Goal: Task Accomplishment & Management: Complete application form

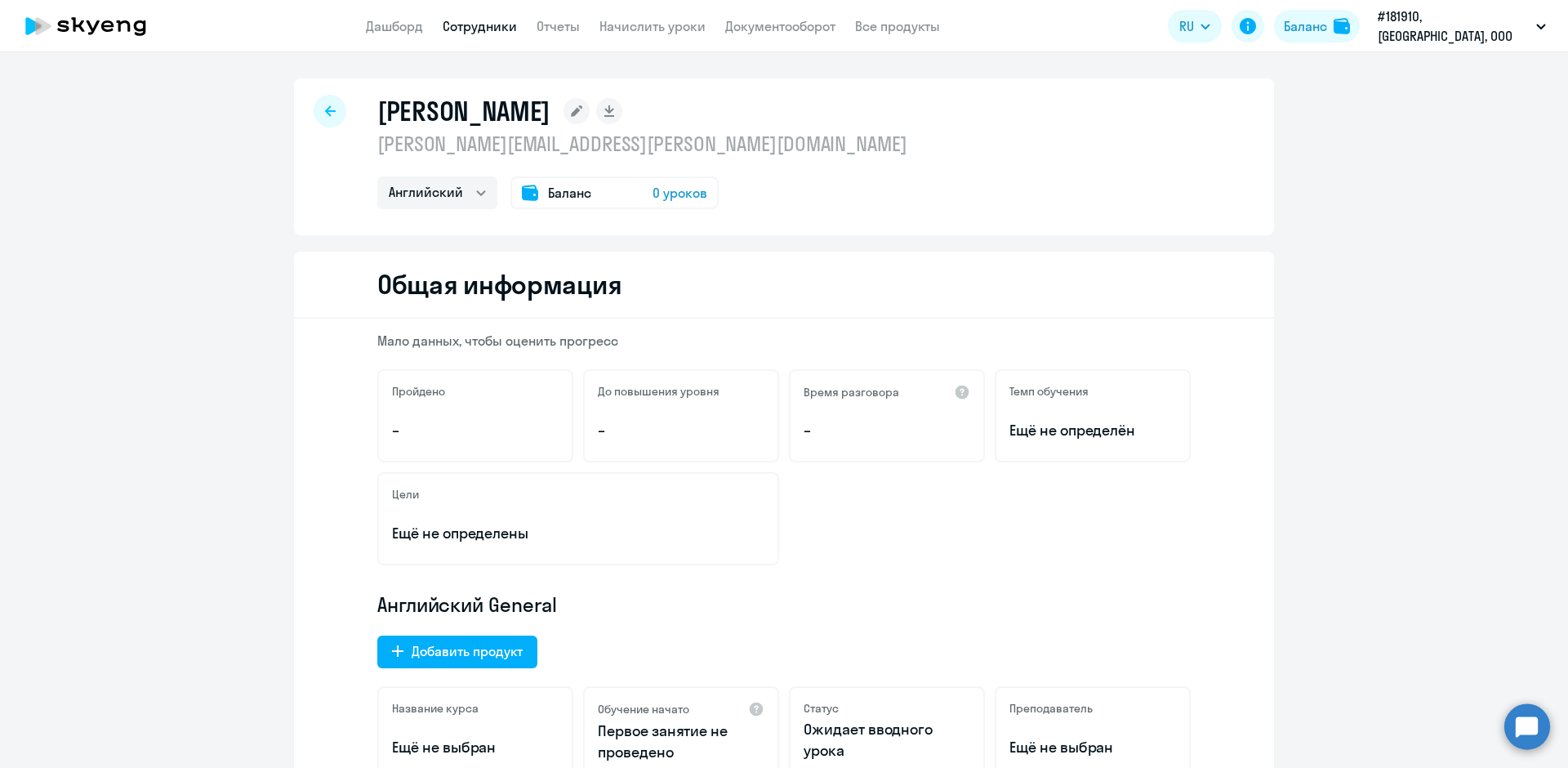
select select "english"
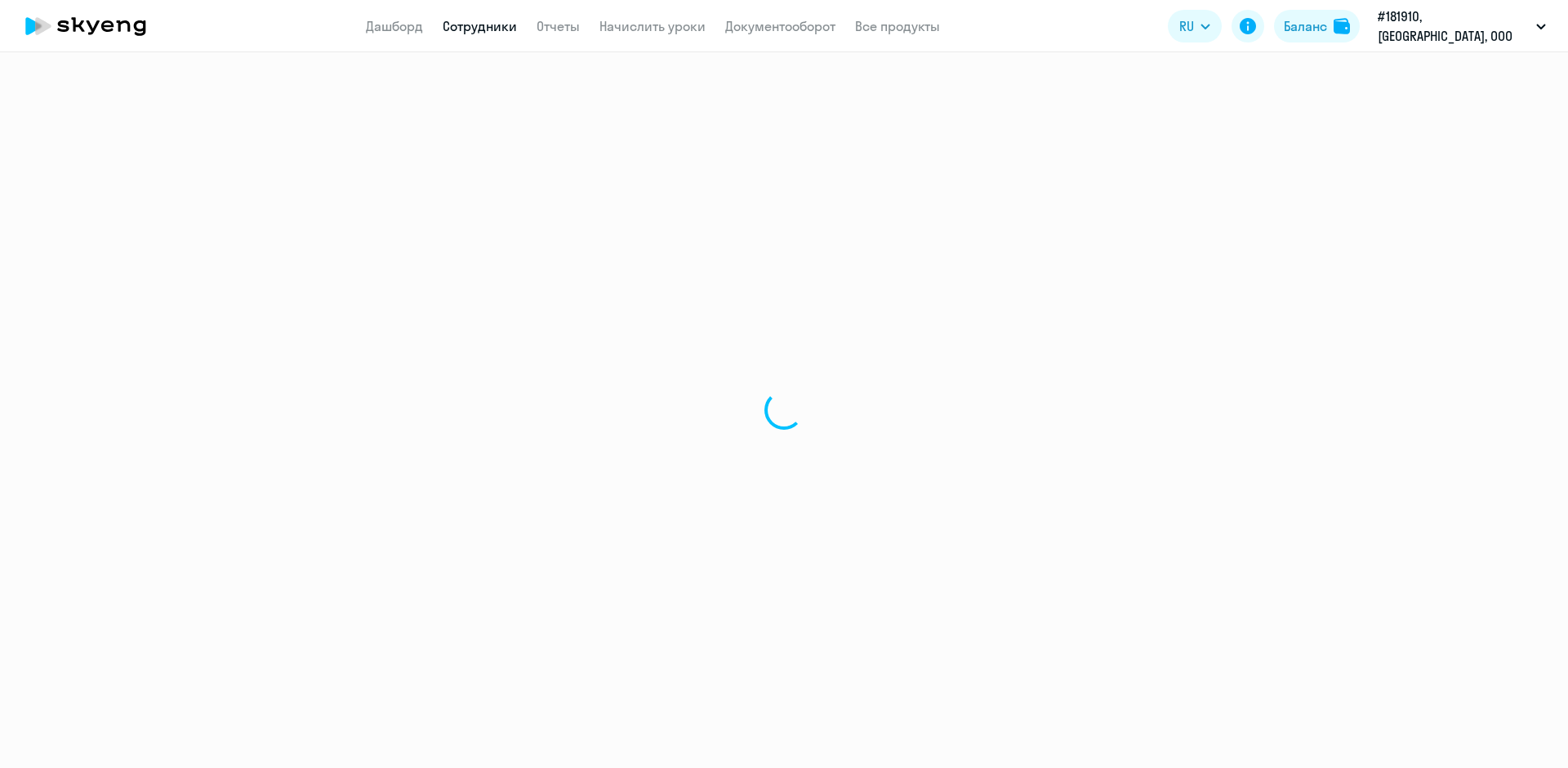
select select "english"
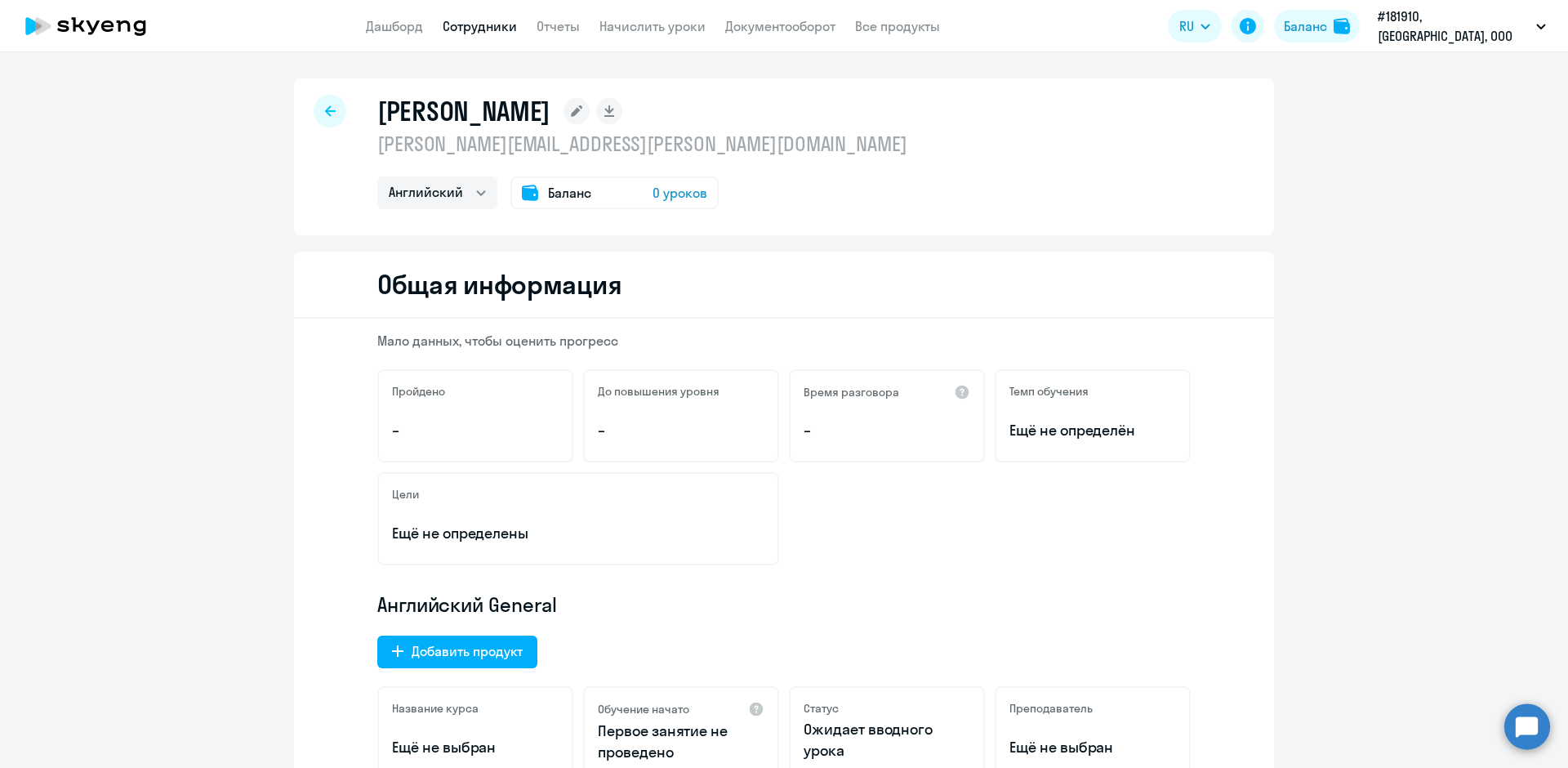
click at [467, 27] on link "Сотрудники" at bounding box center [479, 25] width 74 height 16
select select "30"
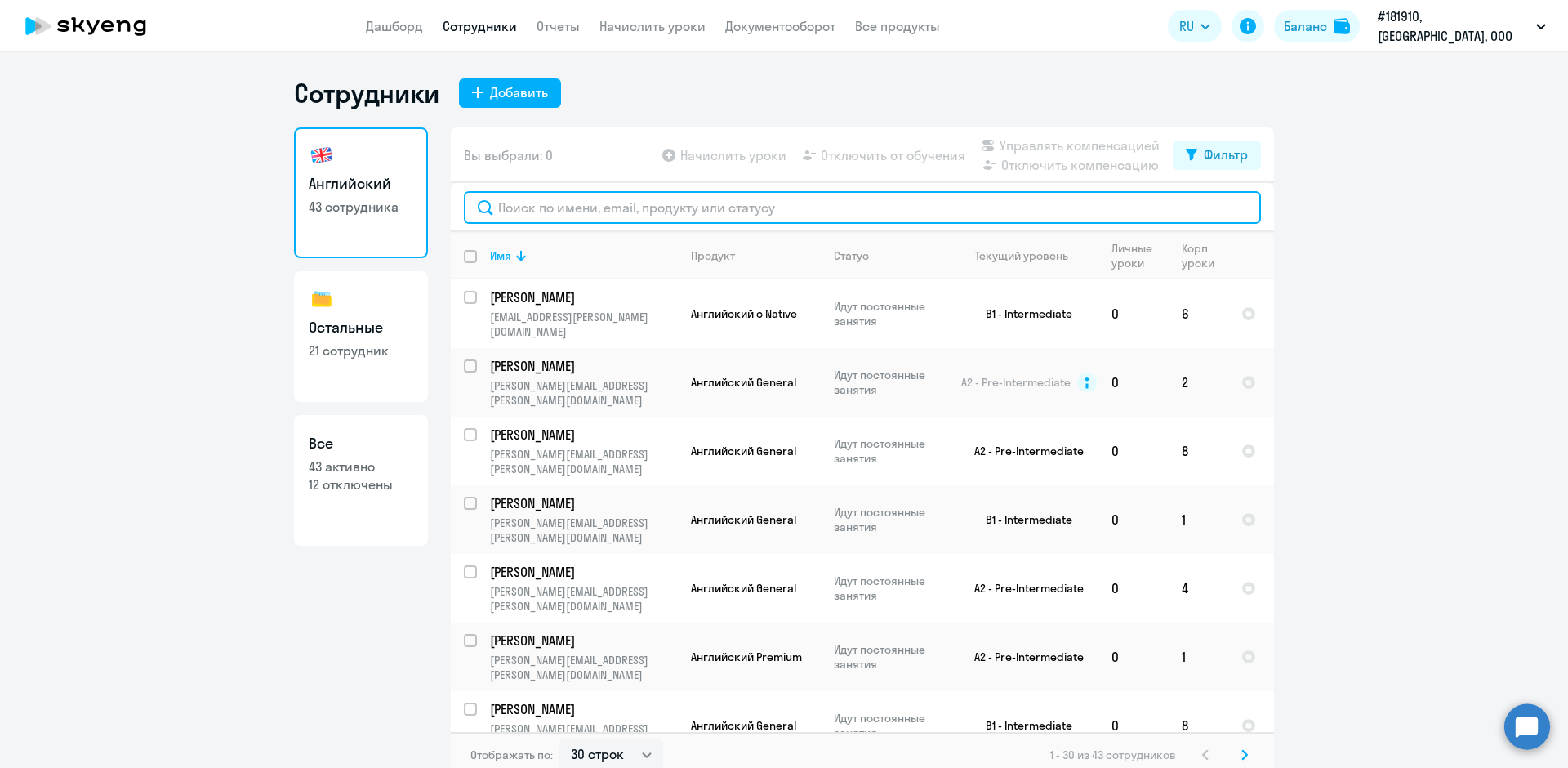
click at [540, 217] on input "text" at bounding box center [863, 207] width 797 height 33
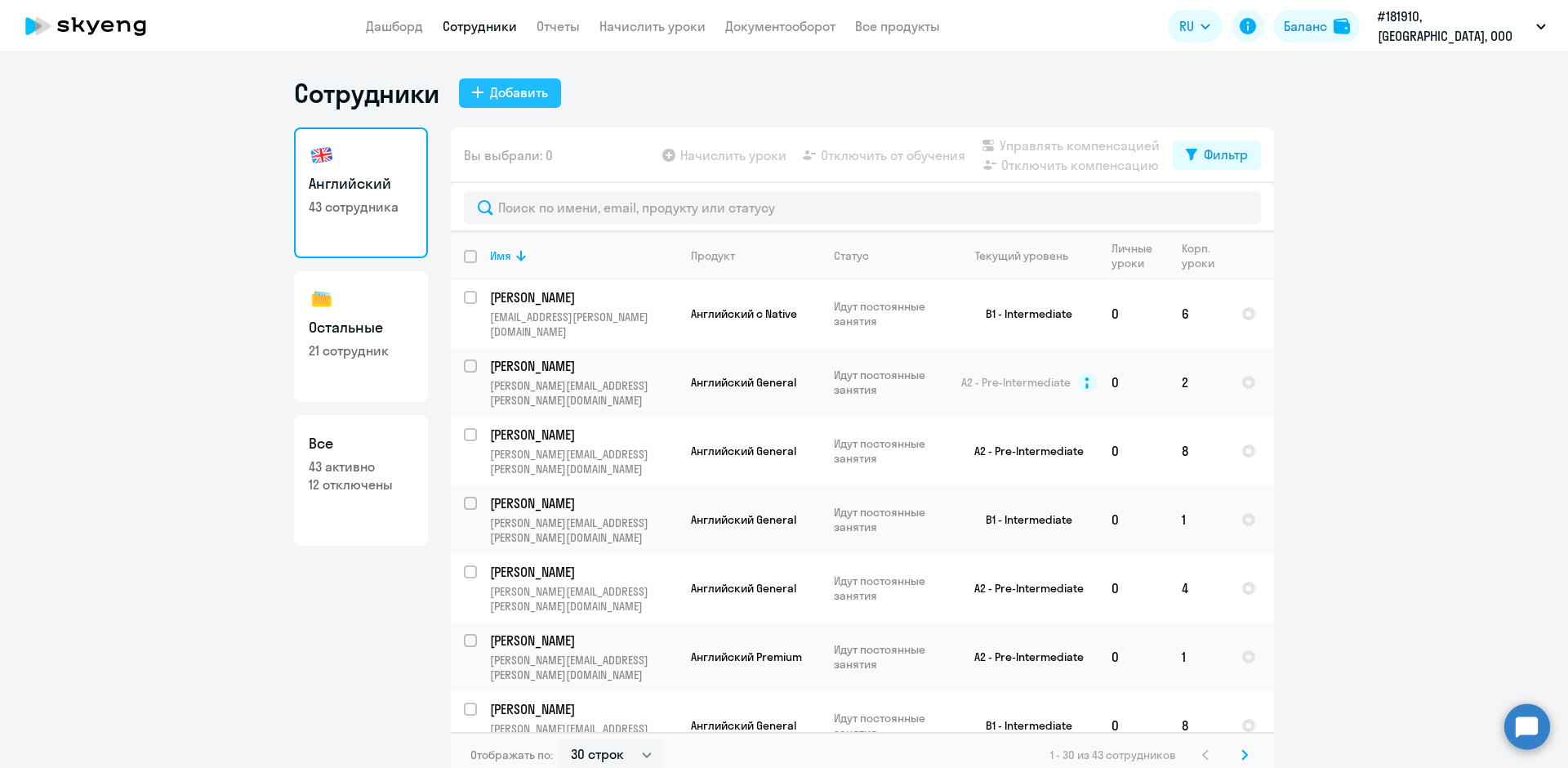
click at [472, 88] on icon at bounding box center [478, 93] width 12 height 12
select select "english_adult_not_native_speaker"
select select "3"
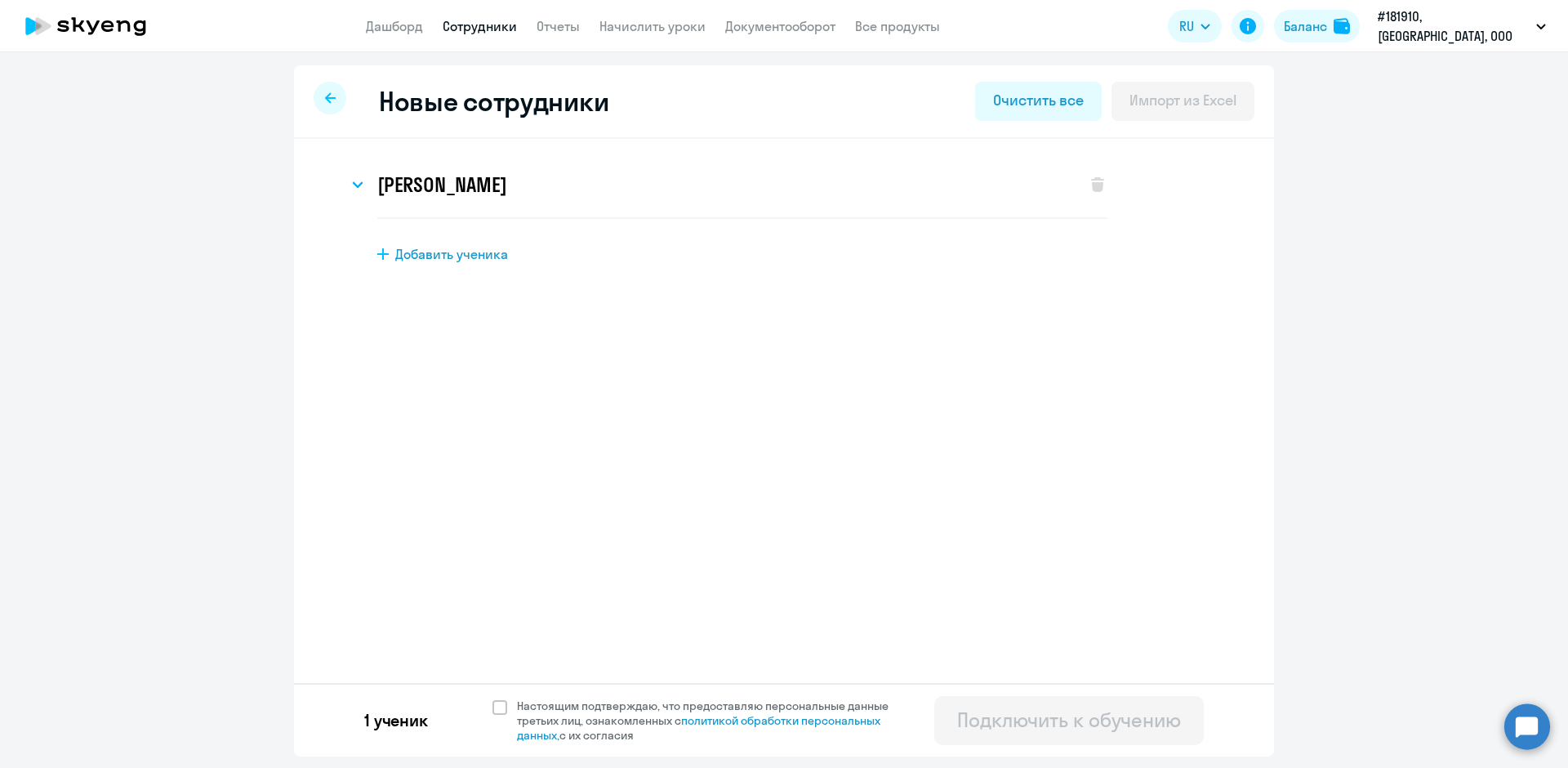
select select "30"
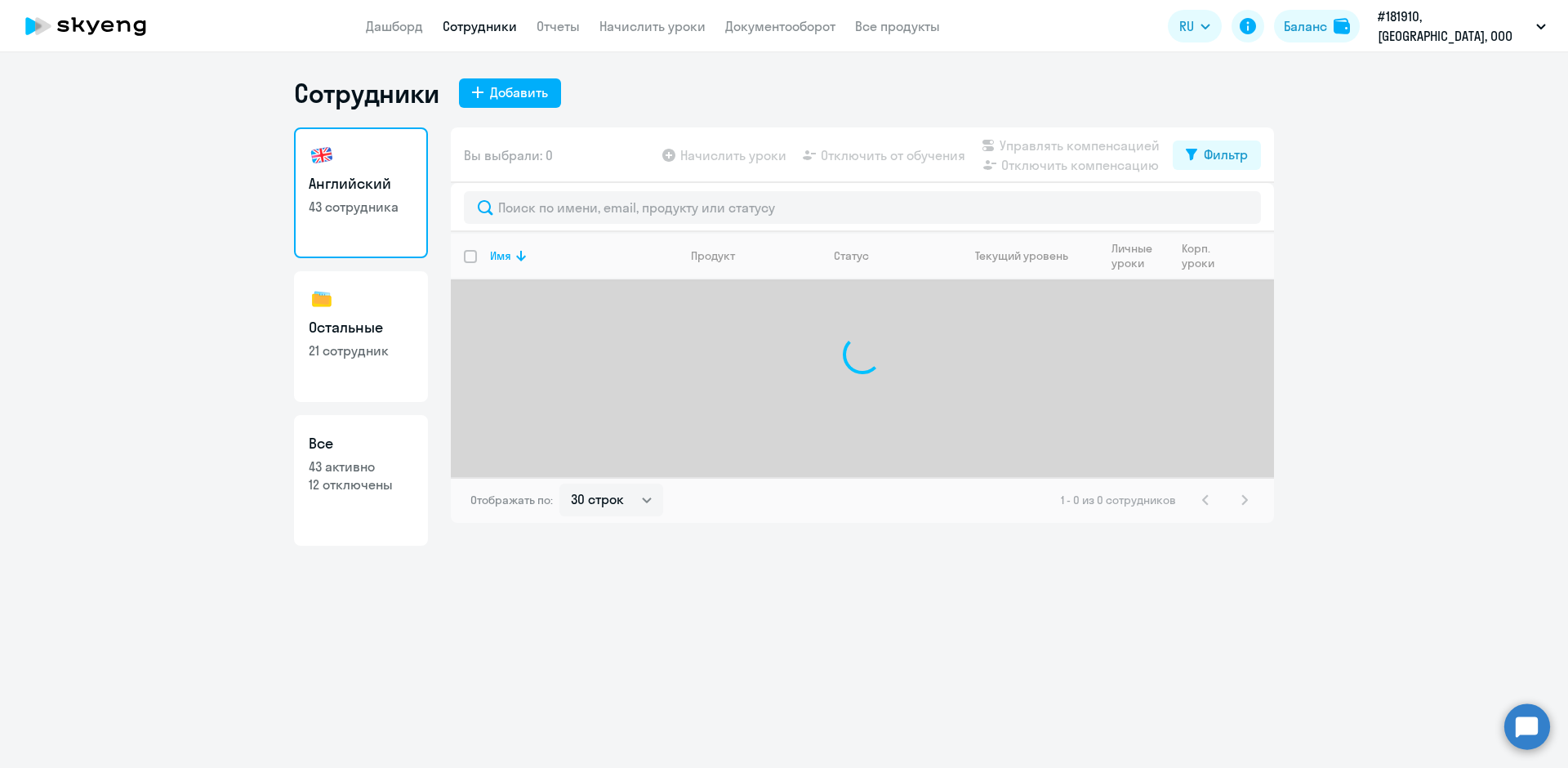
select select "30"
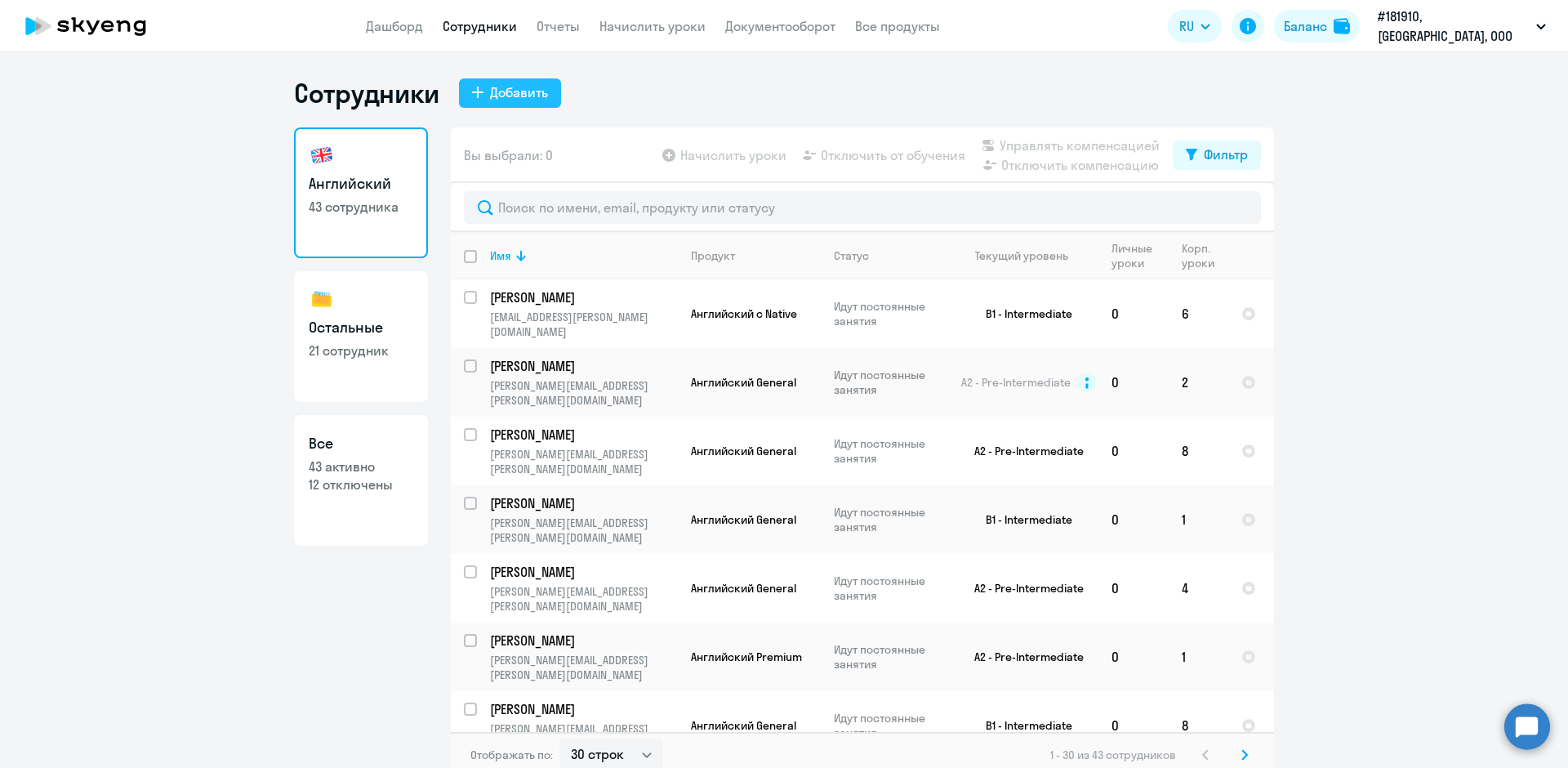
click at [472, 91] on icon at bounding box center [478, 93] width 12 height 12
select select "english_adult_not_native_speaker"
select select "3"
